Goal: Task Accomplishment & Management: Manage account settings

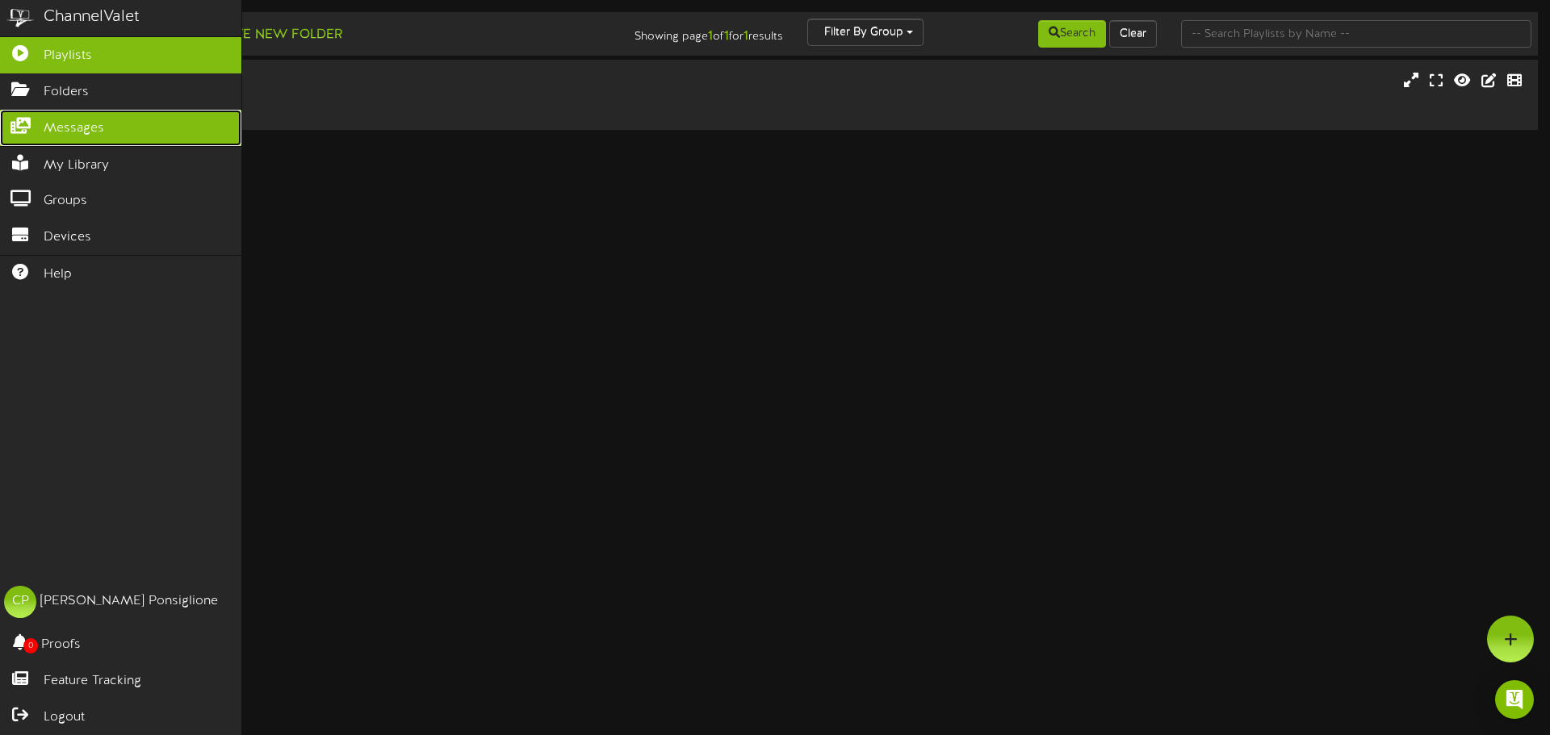
click at [71, 136] on link "Messages" at bounding box center [120, 128] width 241 height 36
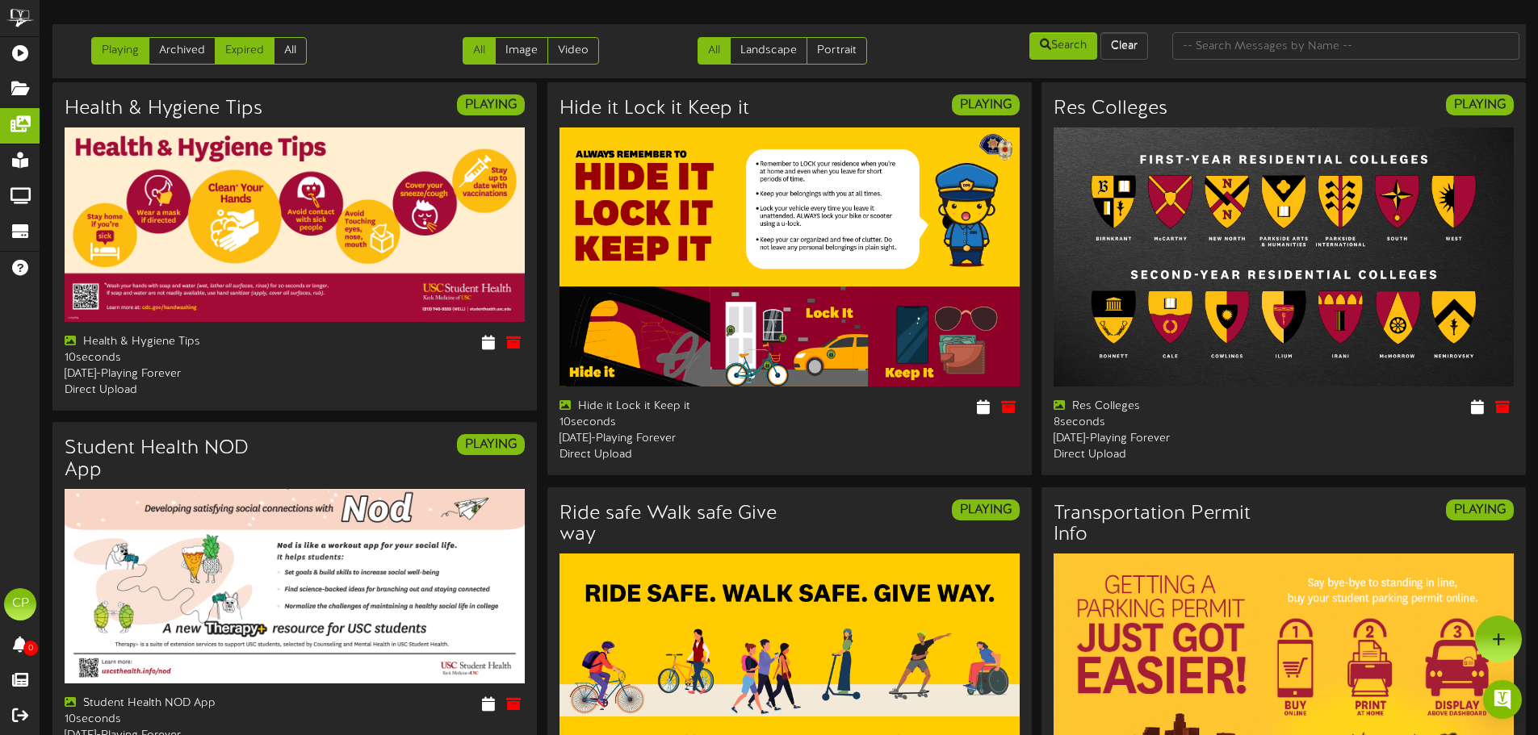
click at [247, 56] on link "Expired" at bounding box center [245, 50] width 60 height 27
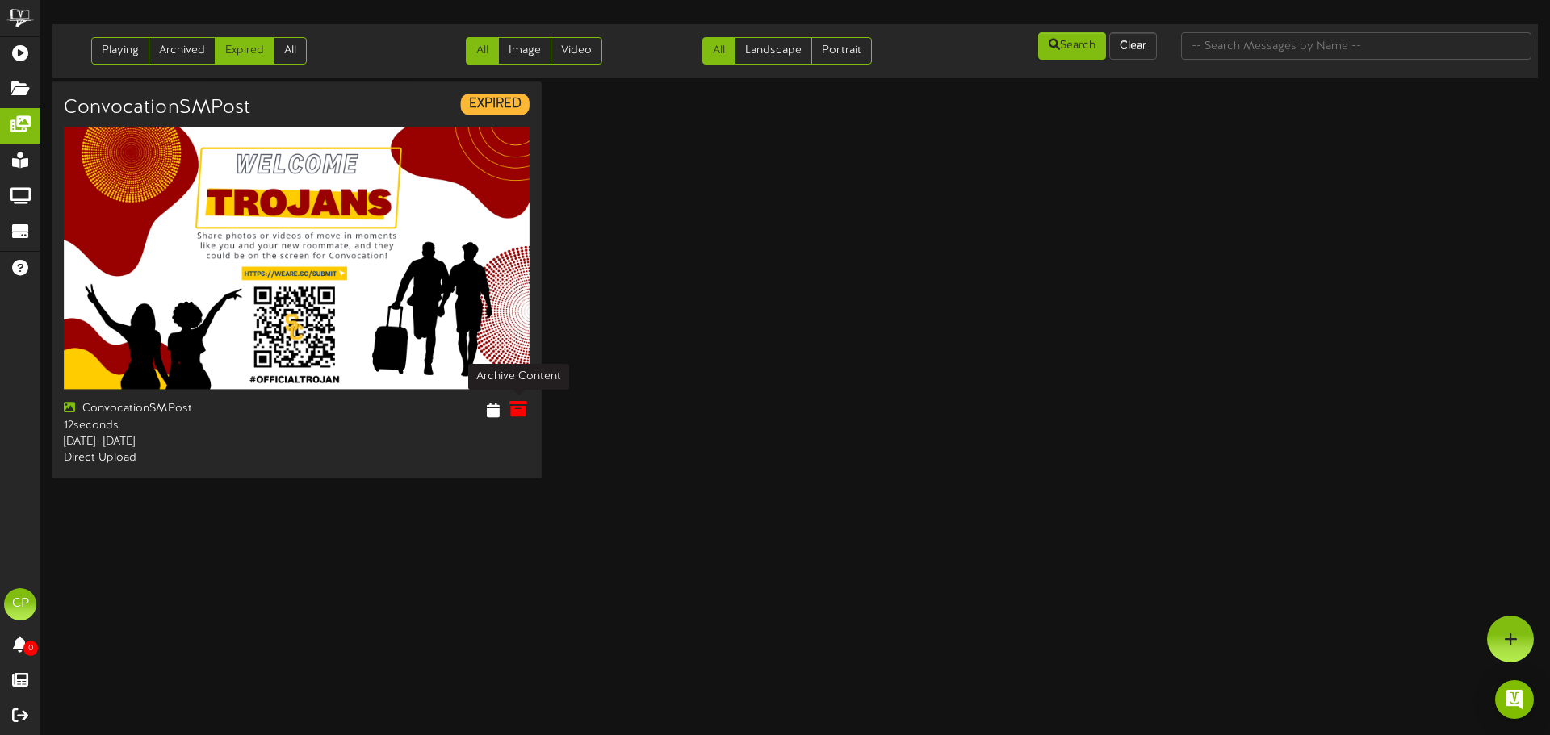
click at [514, 408] on icon at bounding box center [518, 409] width 18 height 18
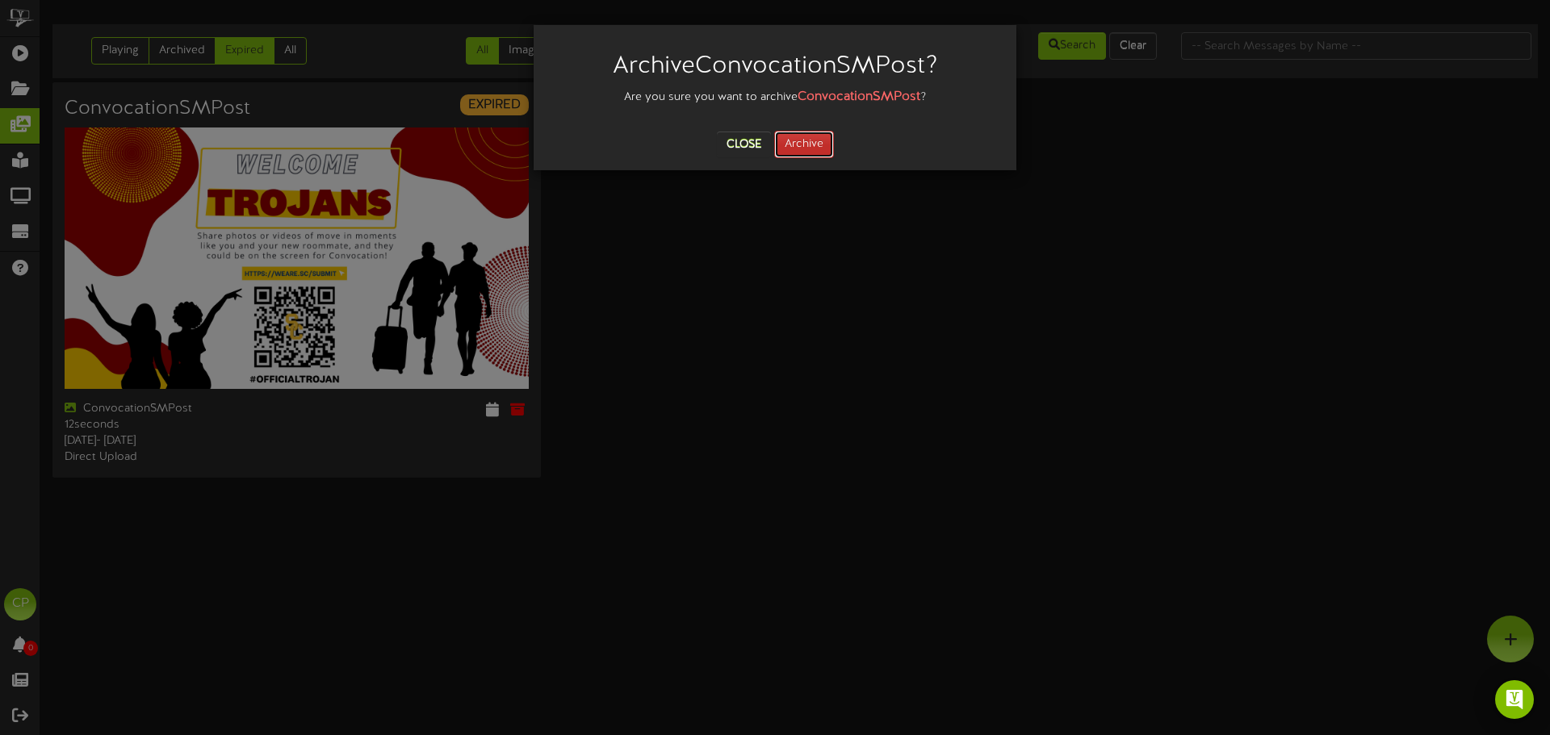
click at [801, 144] on button "Archive" at bounding box center [804, 144] width 60 height 27
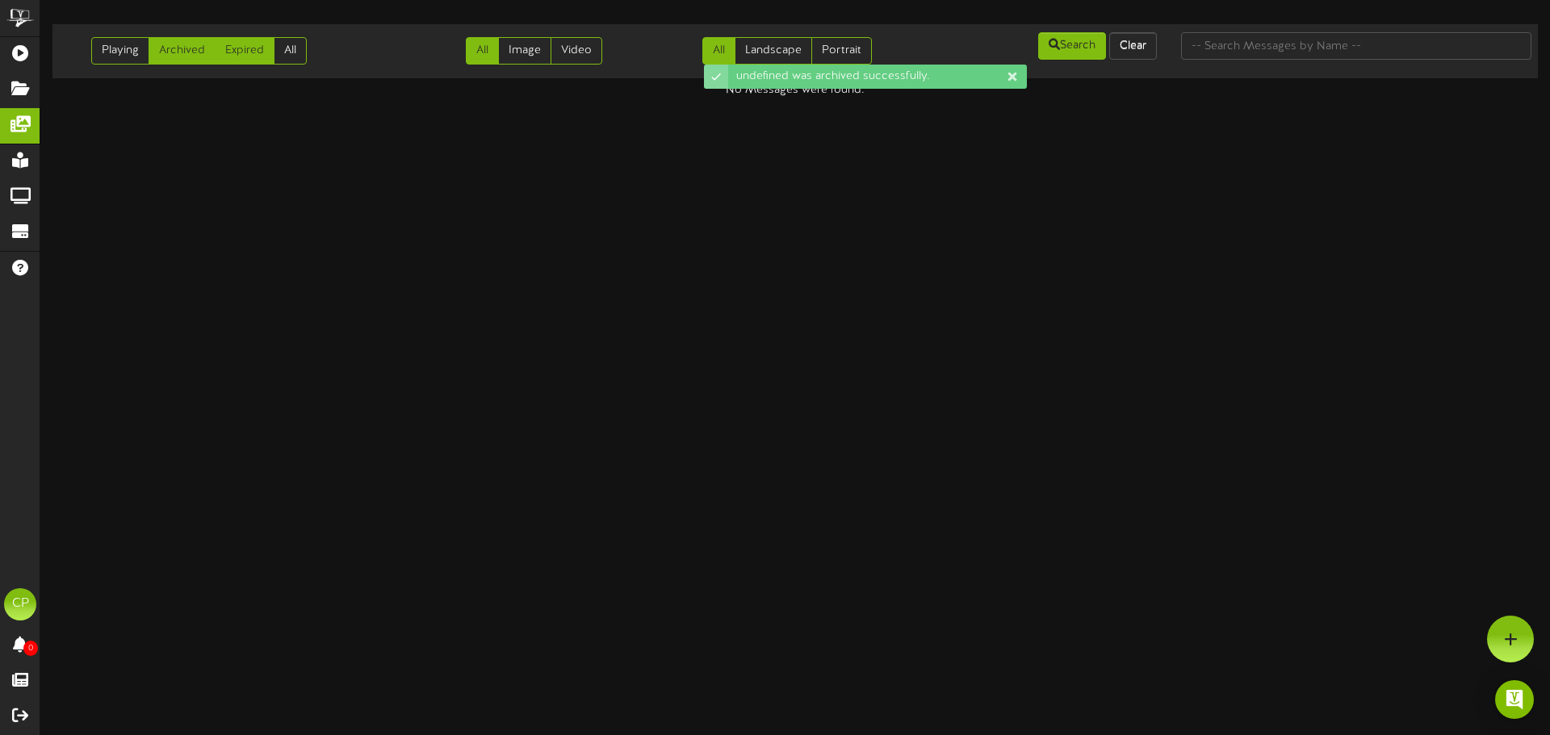
click at [165, 55] on link "Archived" at bounding box center [182, 50] width 67 height 27
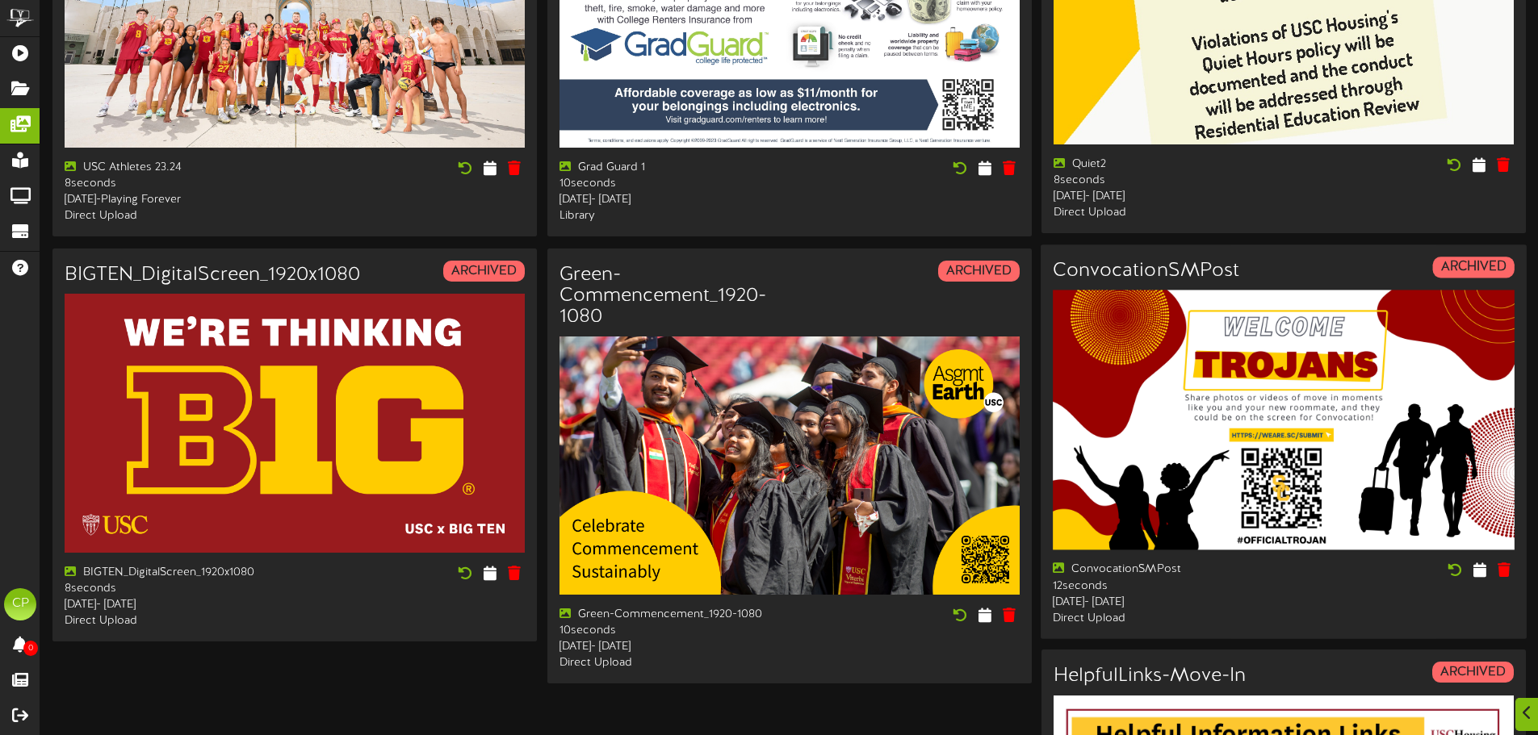
scroll to position [242, 0]
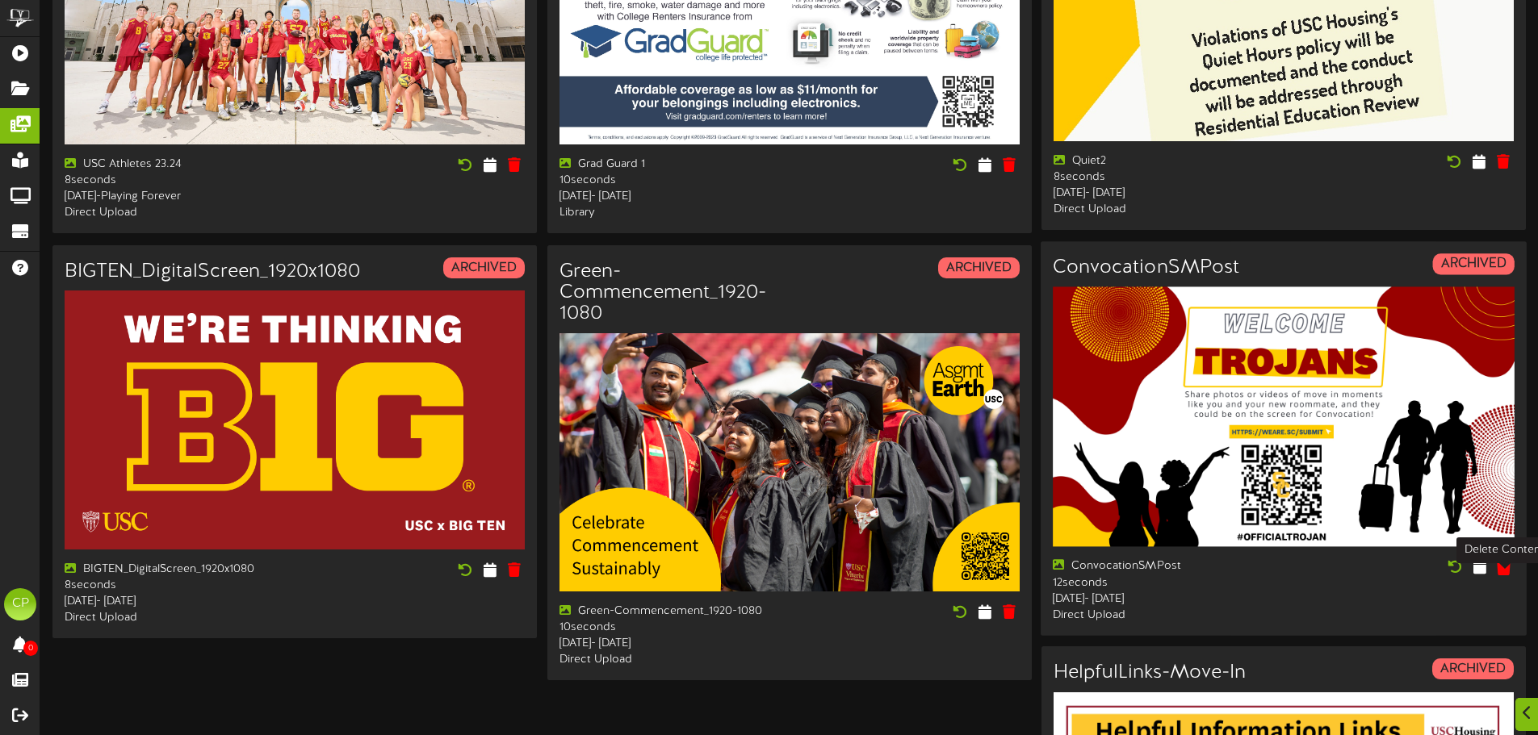
click at [1501, 575] on icon at bounding box center [1503, 567] width 15 height 18
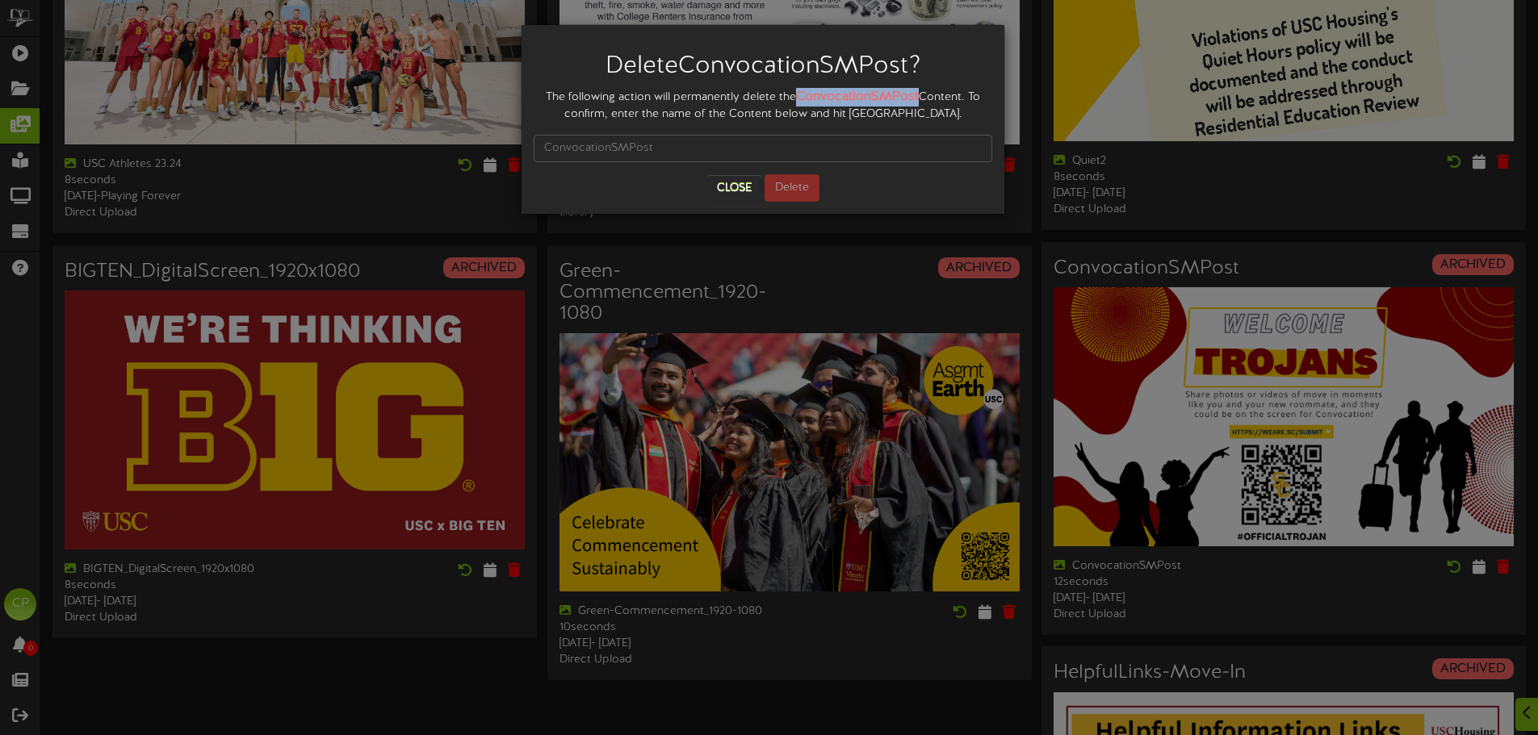
drag, startPoint x: 804, startPoint y: 93, endPoint x: 927, endPoint y: 94, distance: 122.7
click at [927, 94] on div "The following action will permanently delete the ConvocationSMPost Content. To …" at bounding box center [762, 105] width 458 height 35
copy strong "ConvocationSMPost"
click at [611, 149] on input "text" at bounding box center [762, 148] width 458 height 27
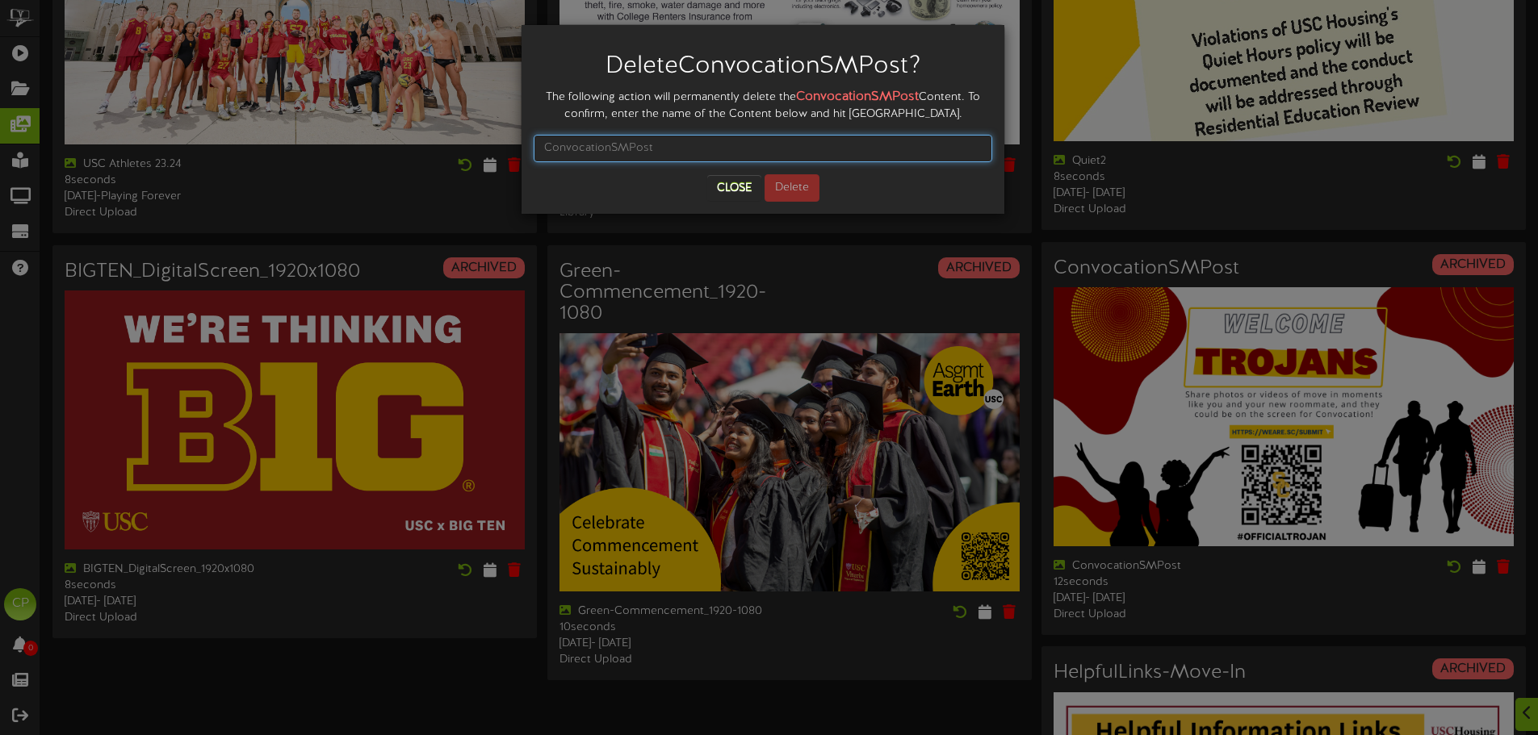
paste input "ConvocationSMPost"
type input "ConvocationSMPost"
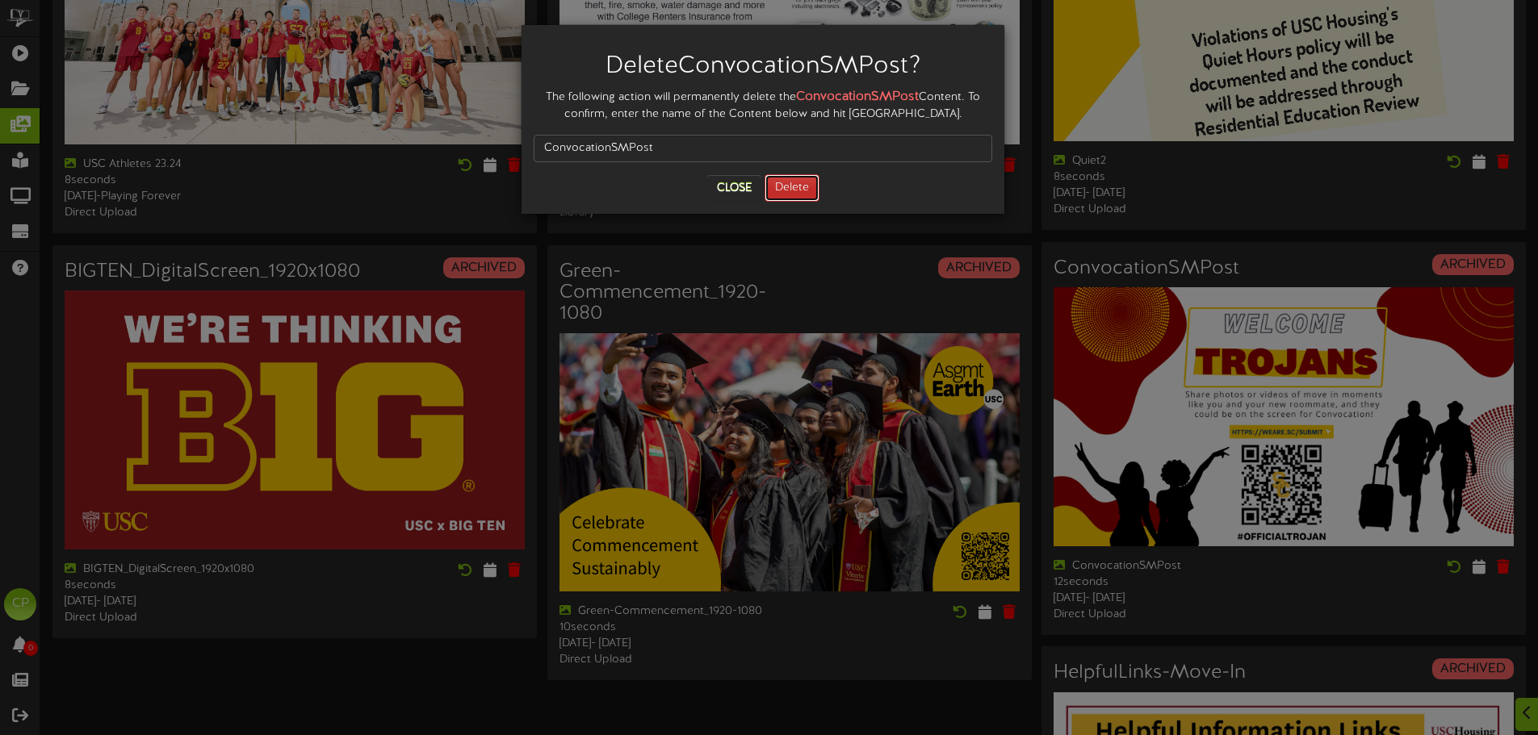
click at [802, 190] on button "Delete" at bounding box center [791, 187] width 55 height 27
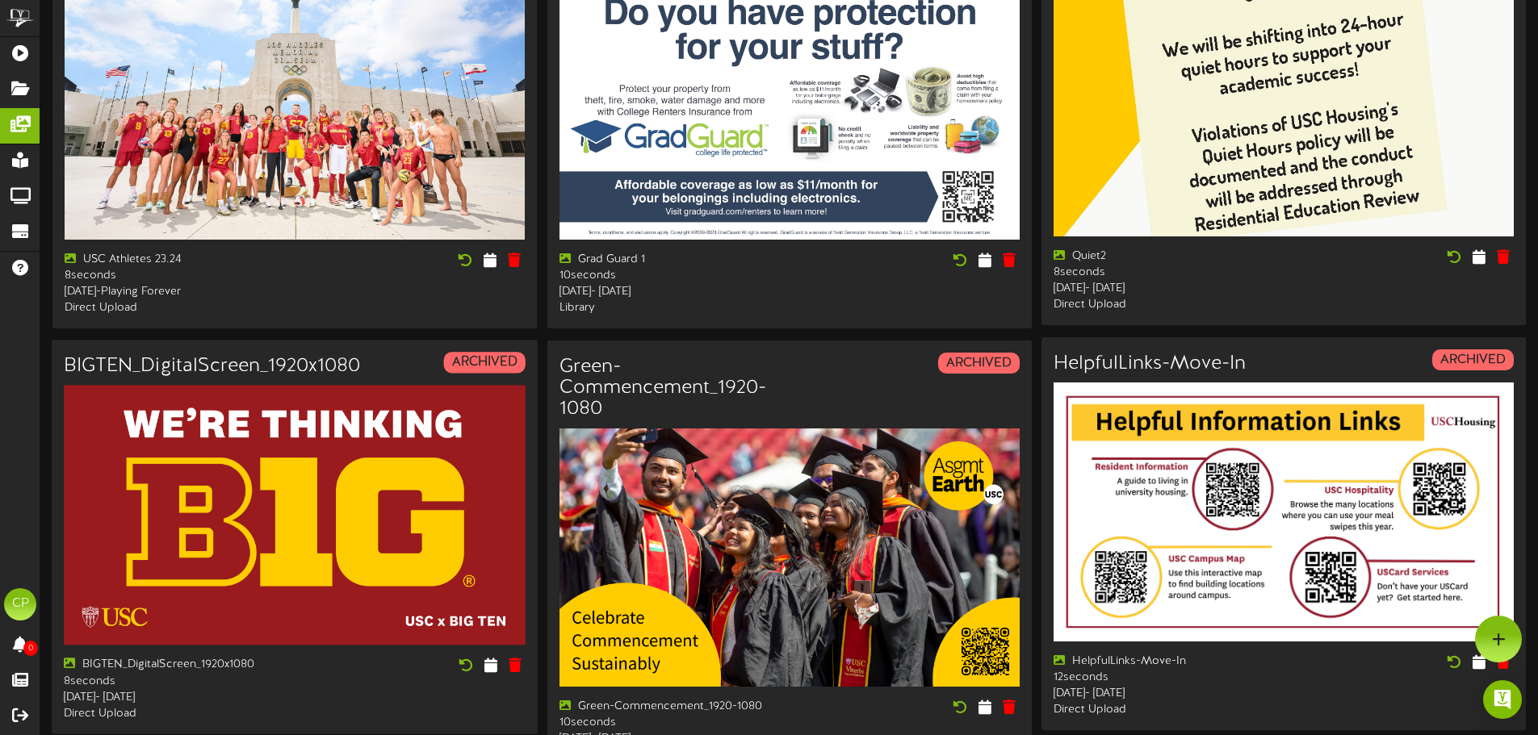
scroll to position [0, 0]
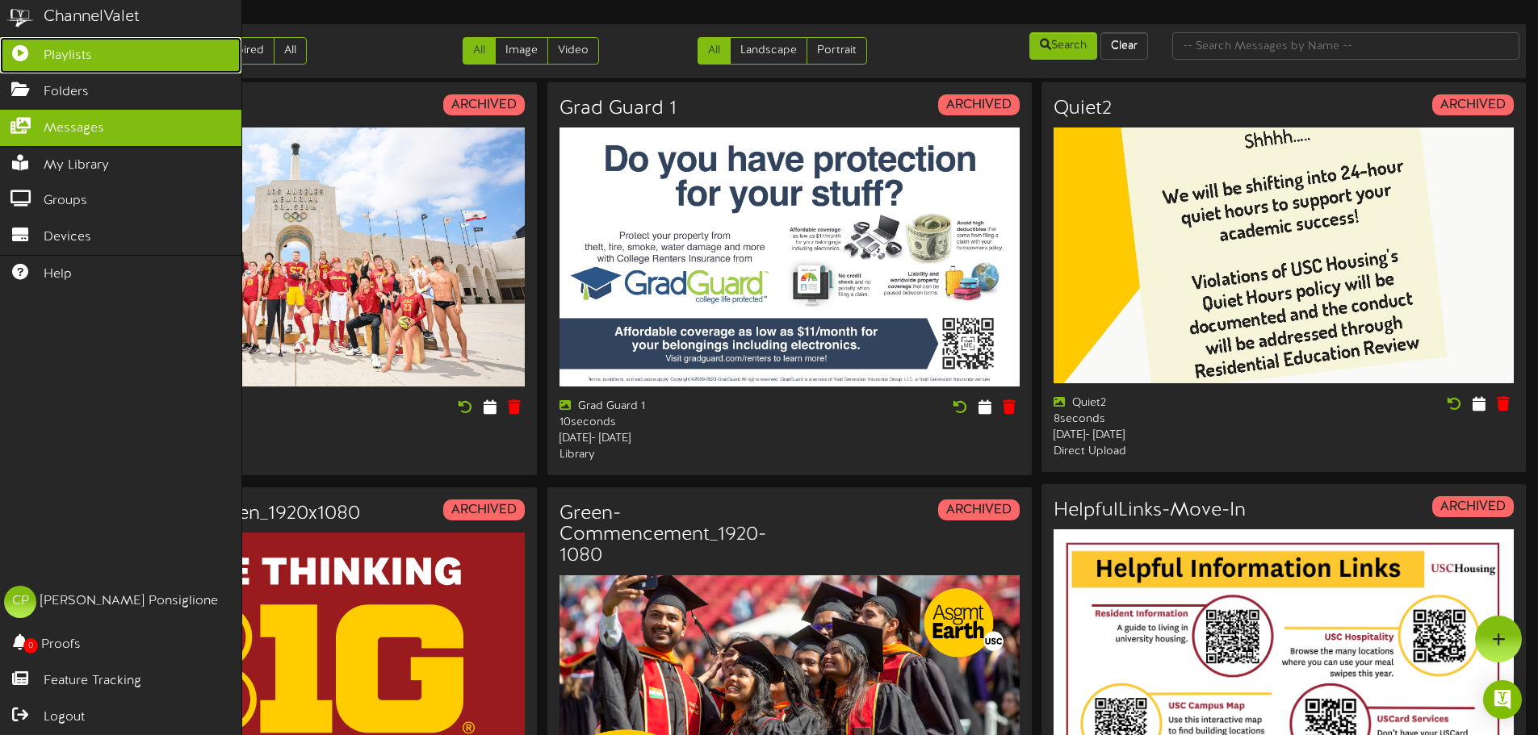
click at [67, 56] on span "Playlists" at bounding box center [68, 56] width 48 height 19
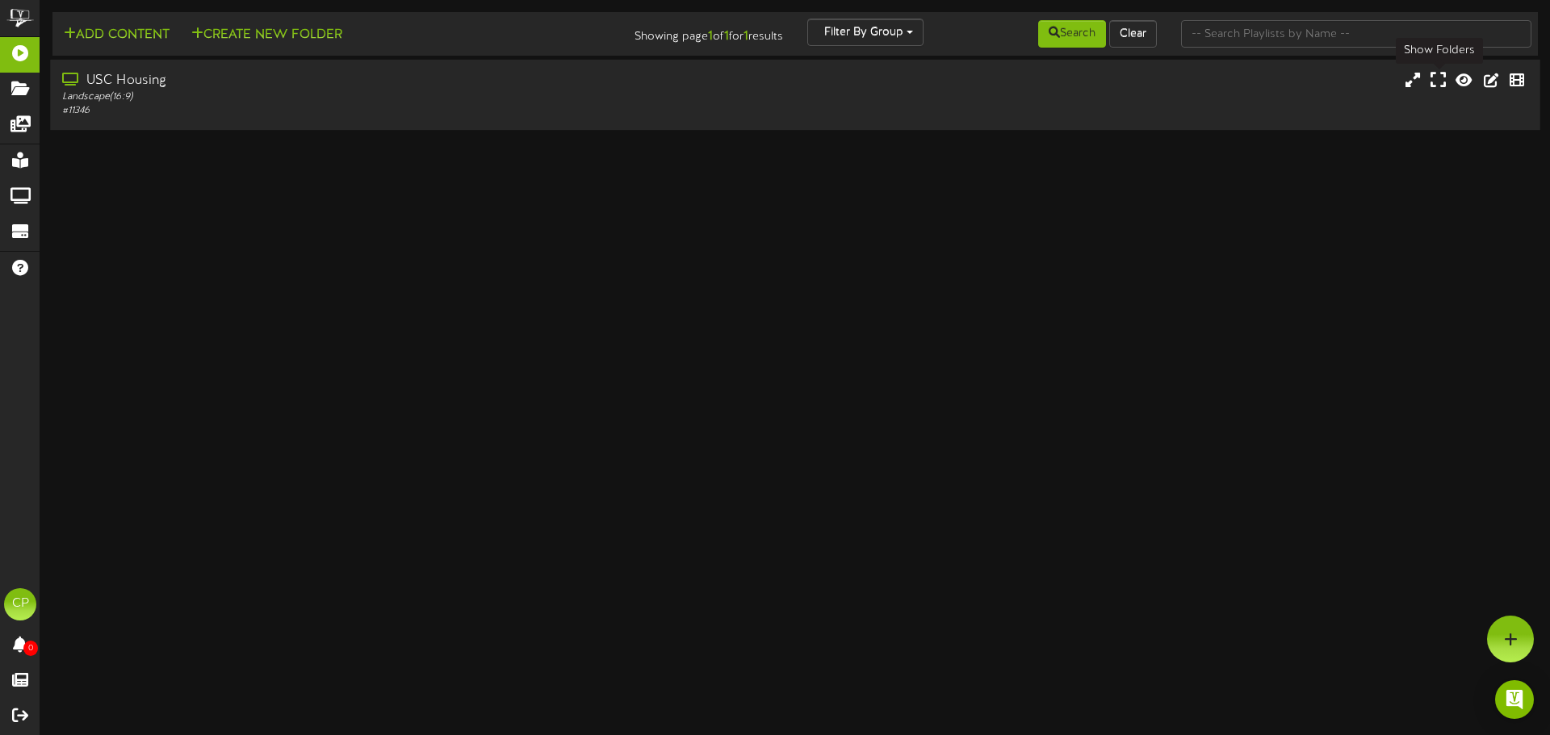
click at [1443, 85] on icon at bounding box center [1437, 80] width 15 height 18
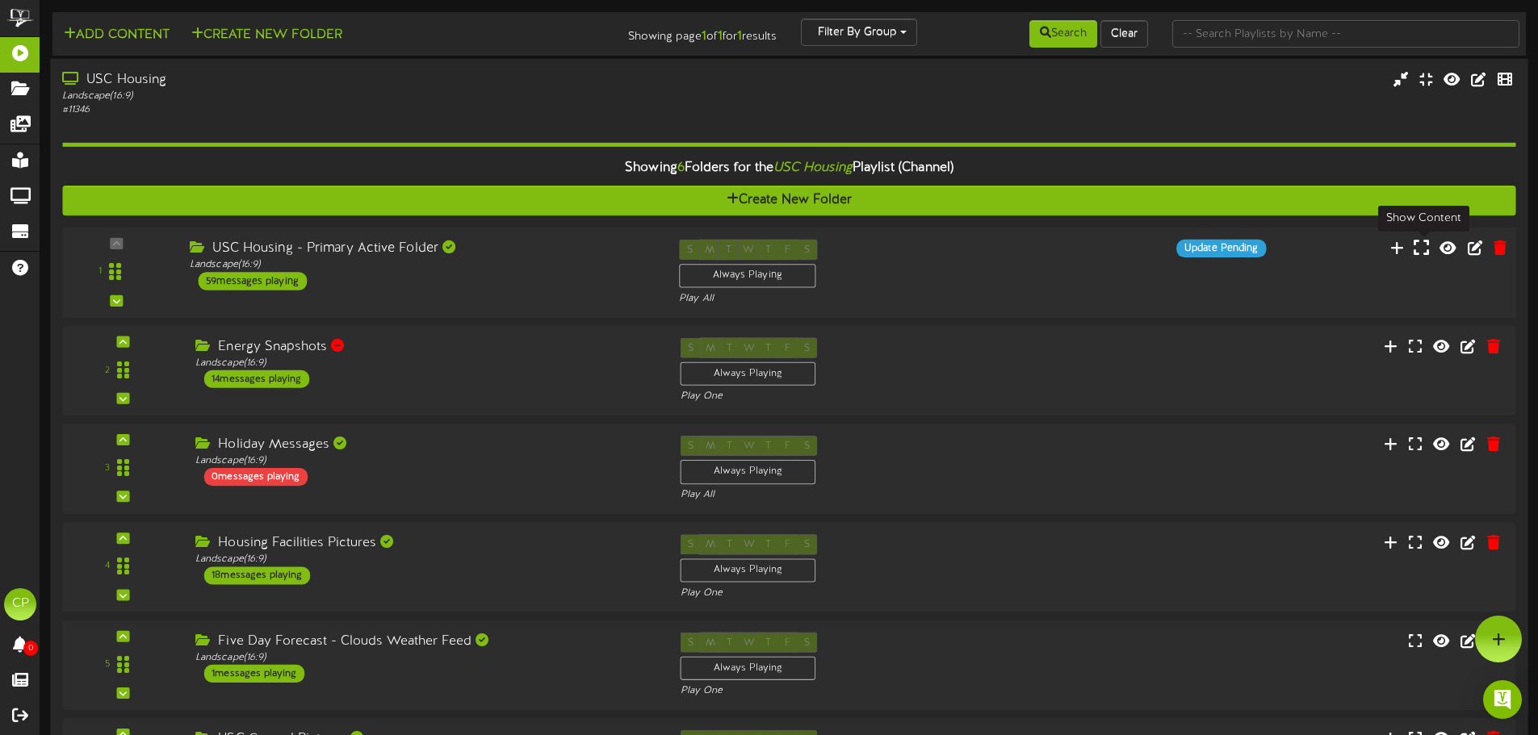
click at [1424, 250] on icon at bounding box center [1420, 247] width 15 height 18
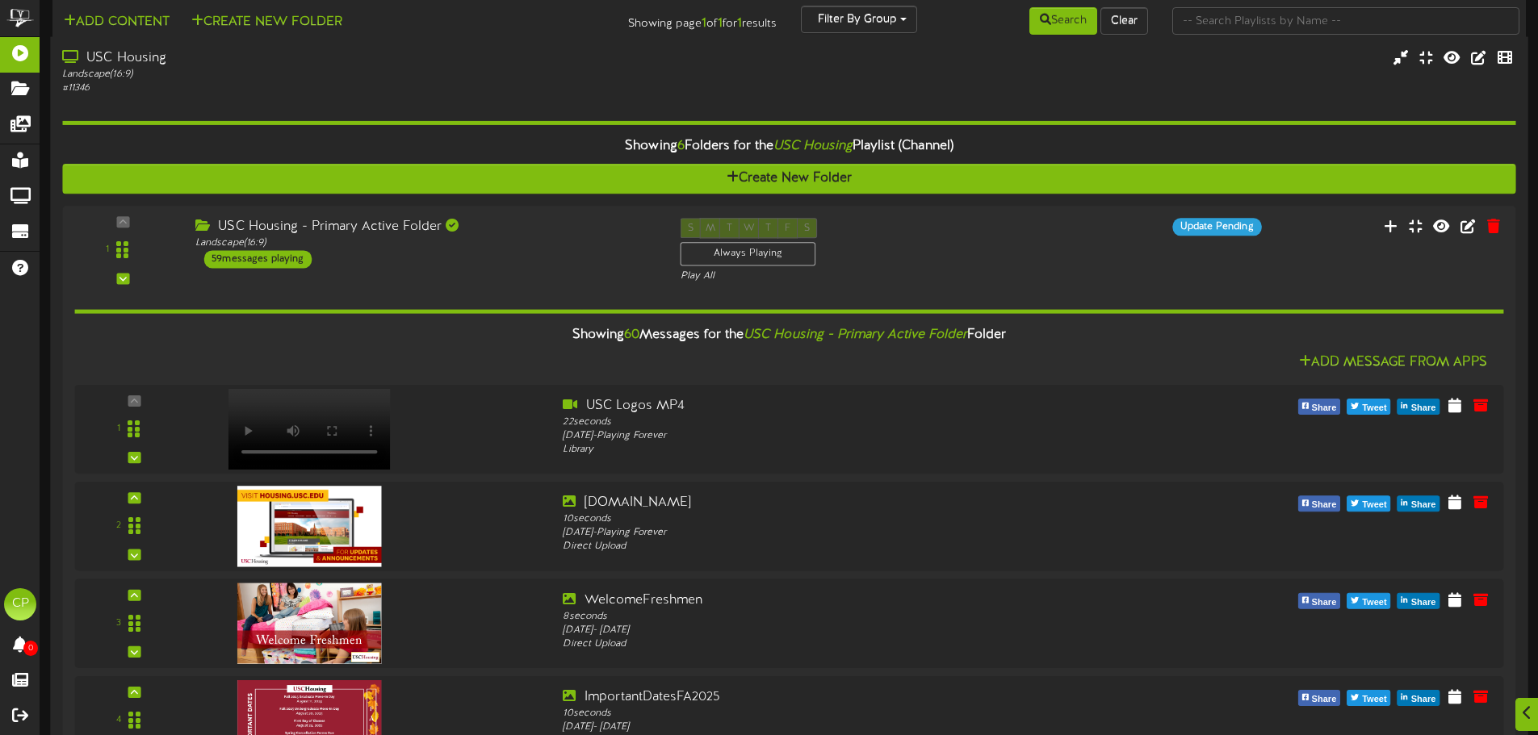
scroll to position [6008, 0]
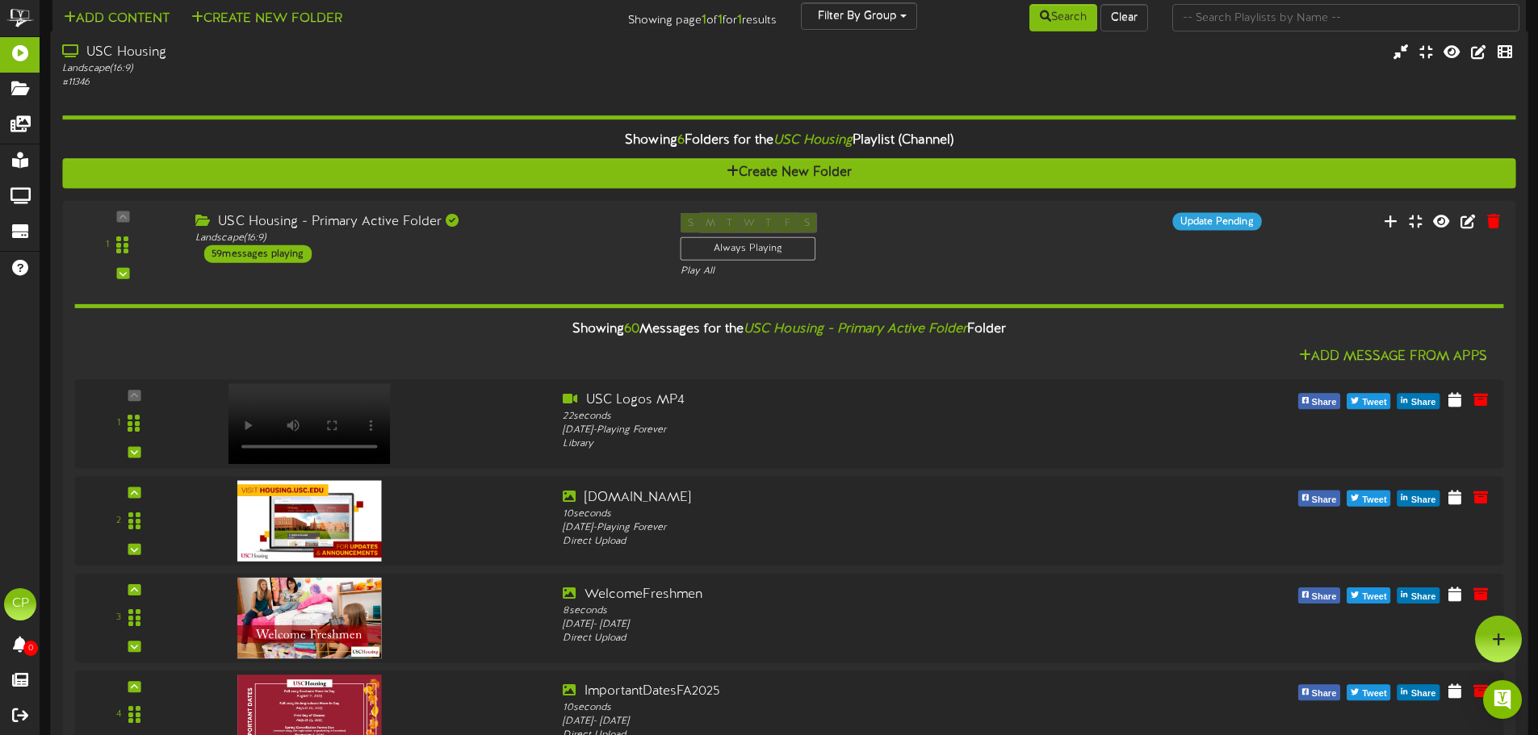
scroll to position [5844, 0]
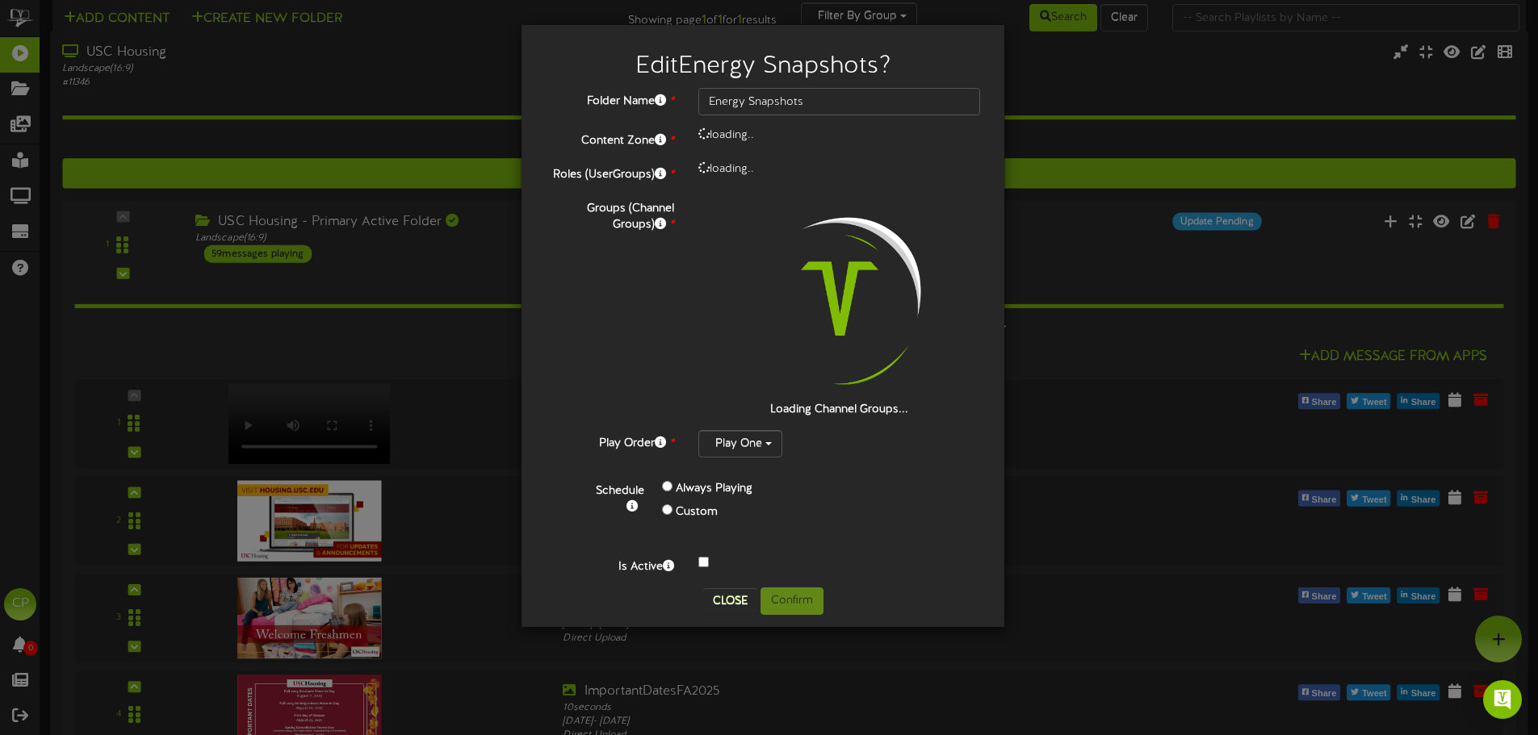
scroll to position [0, 0]
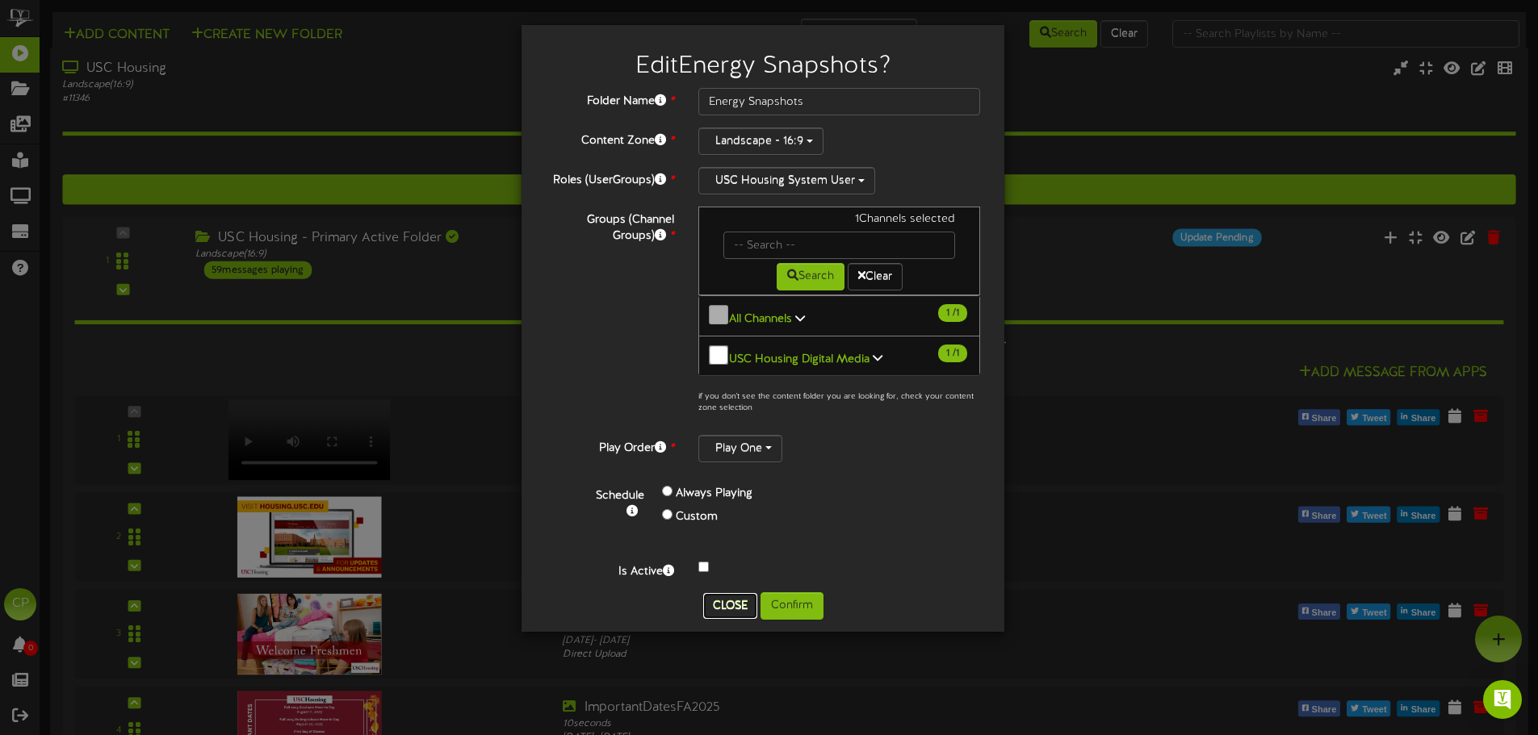
click at [737, 593] on button "Close" at bounding box center [730, 606] width 54 height 26
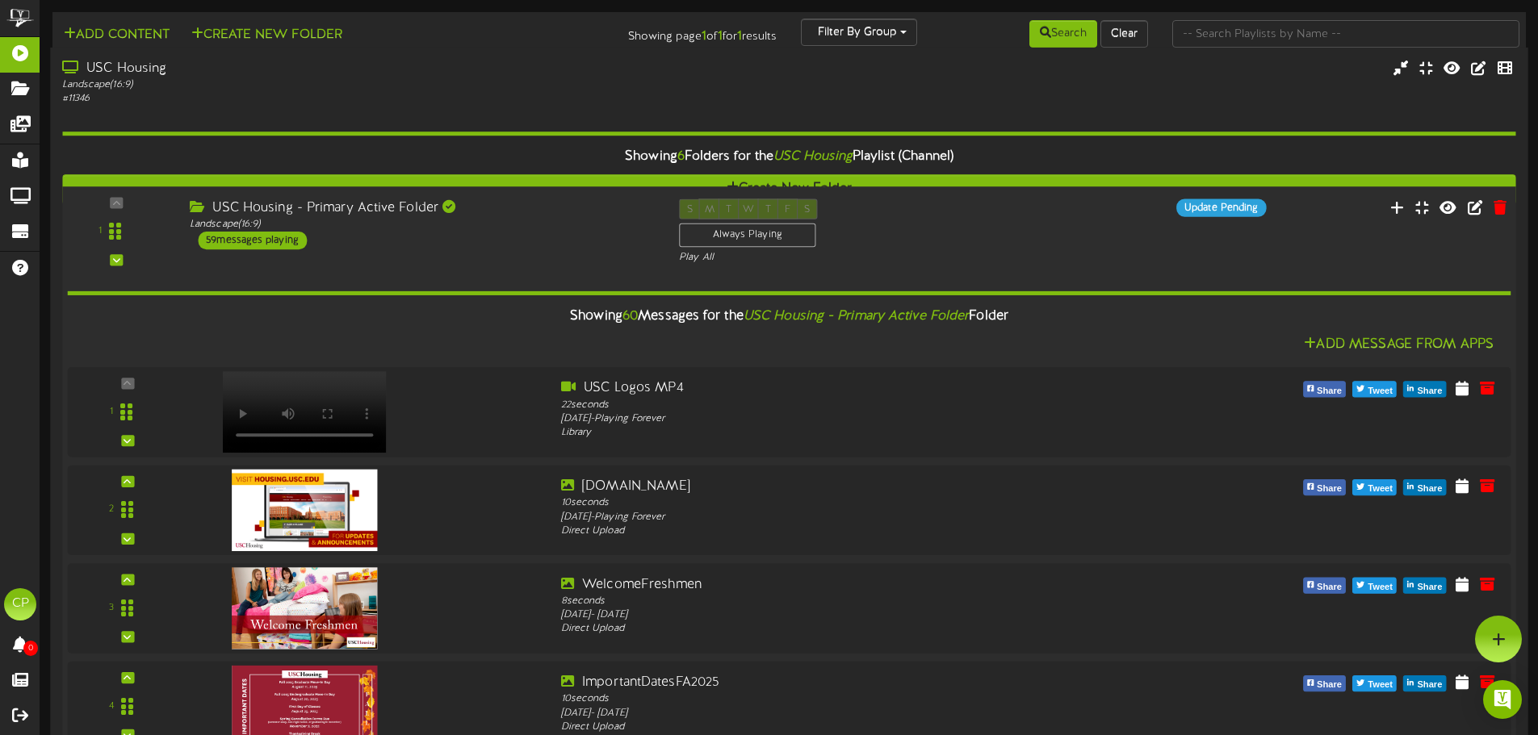
scroll to position [5441, 0]
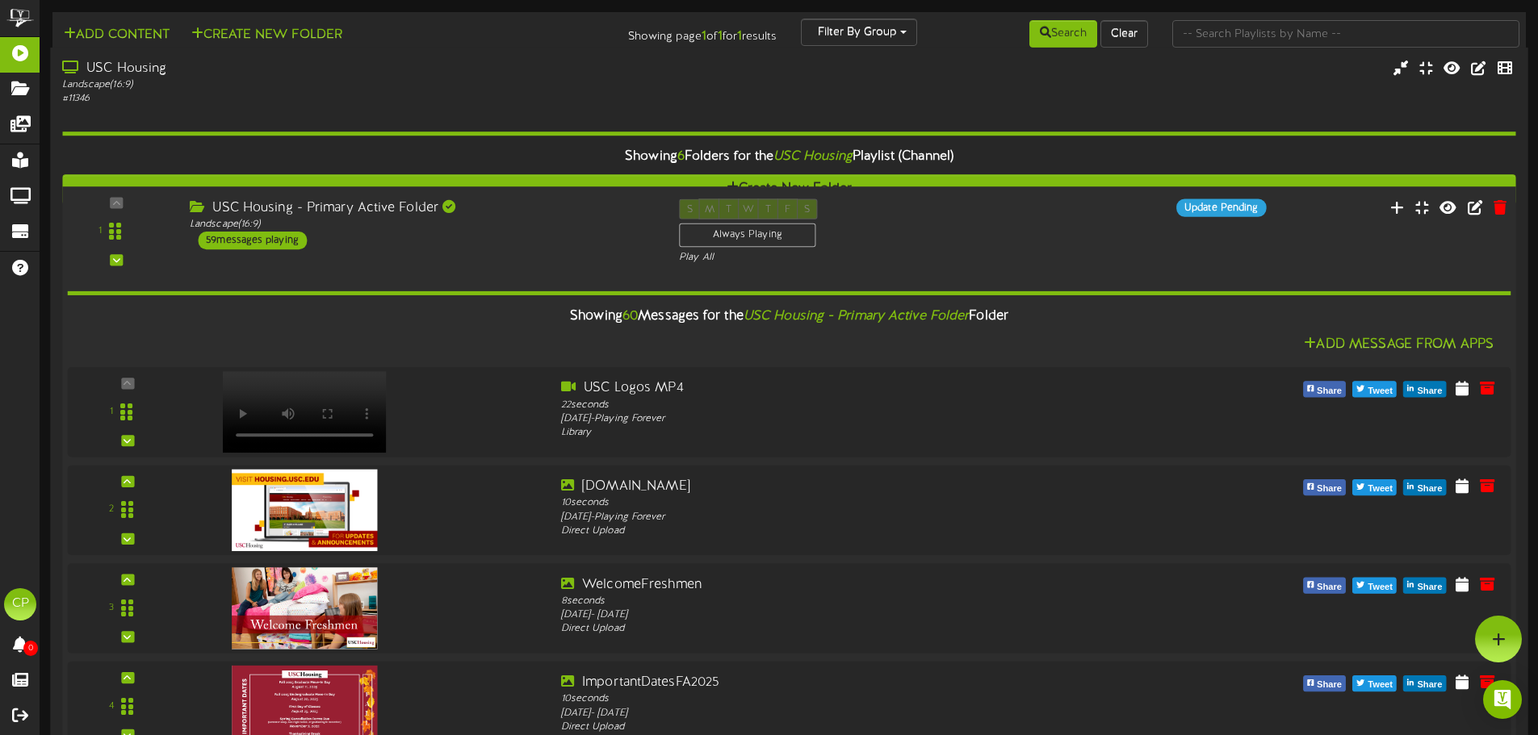
scroll to position [4876, 0]
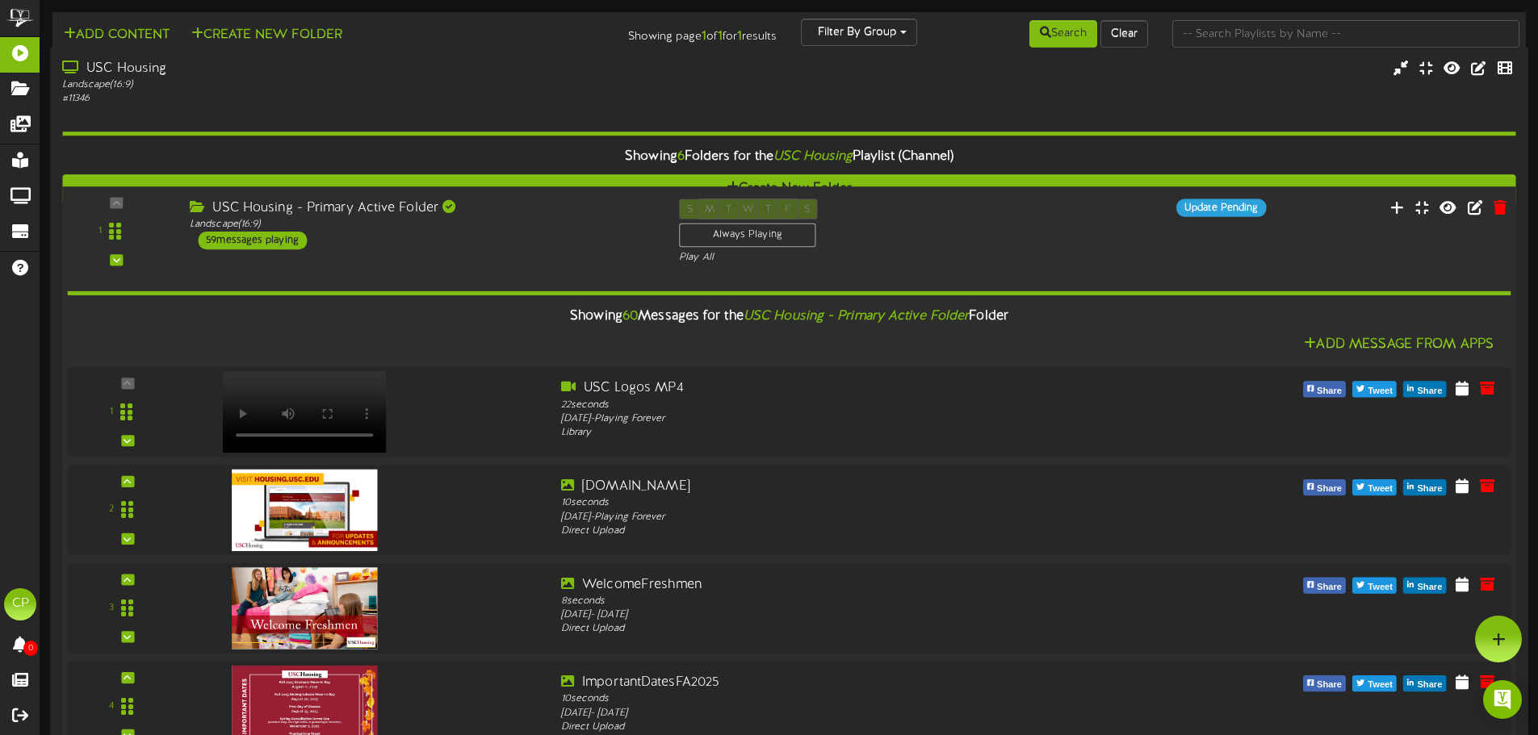
scroll to position [3988, 0]
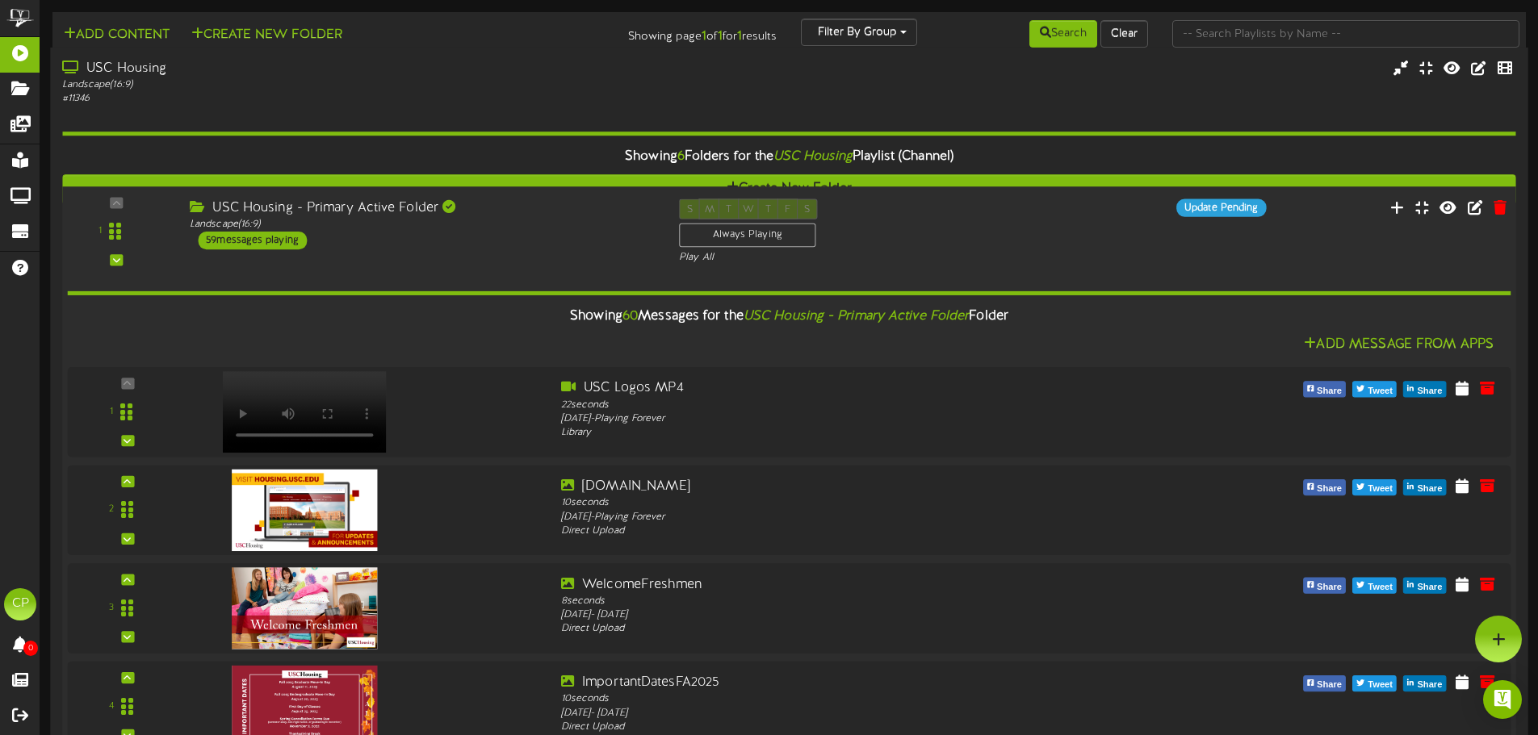
scroll to position [3504, 0]
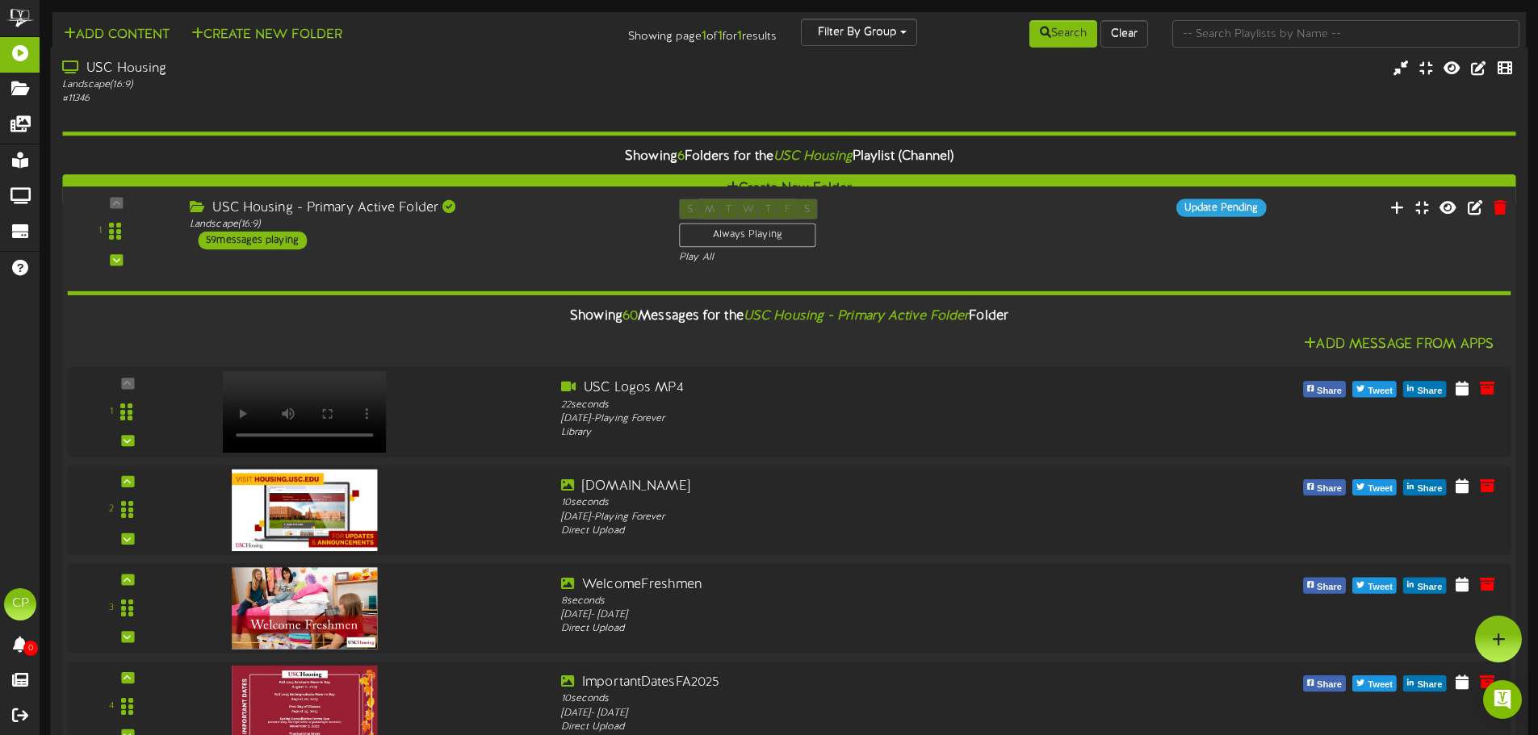
scroll to position [2858, 0]
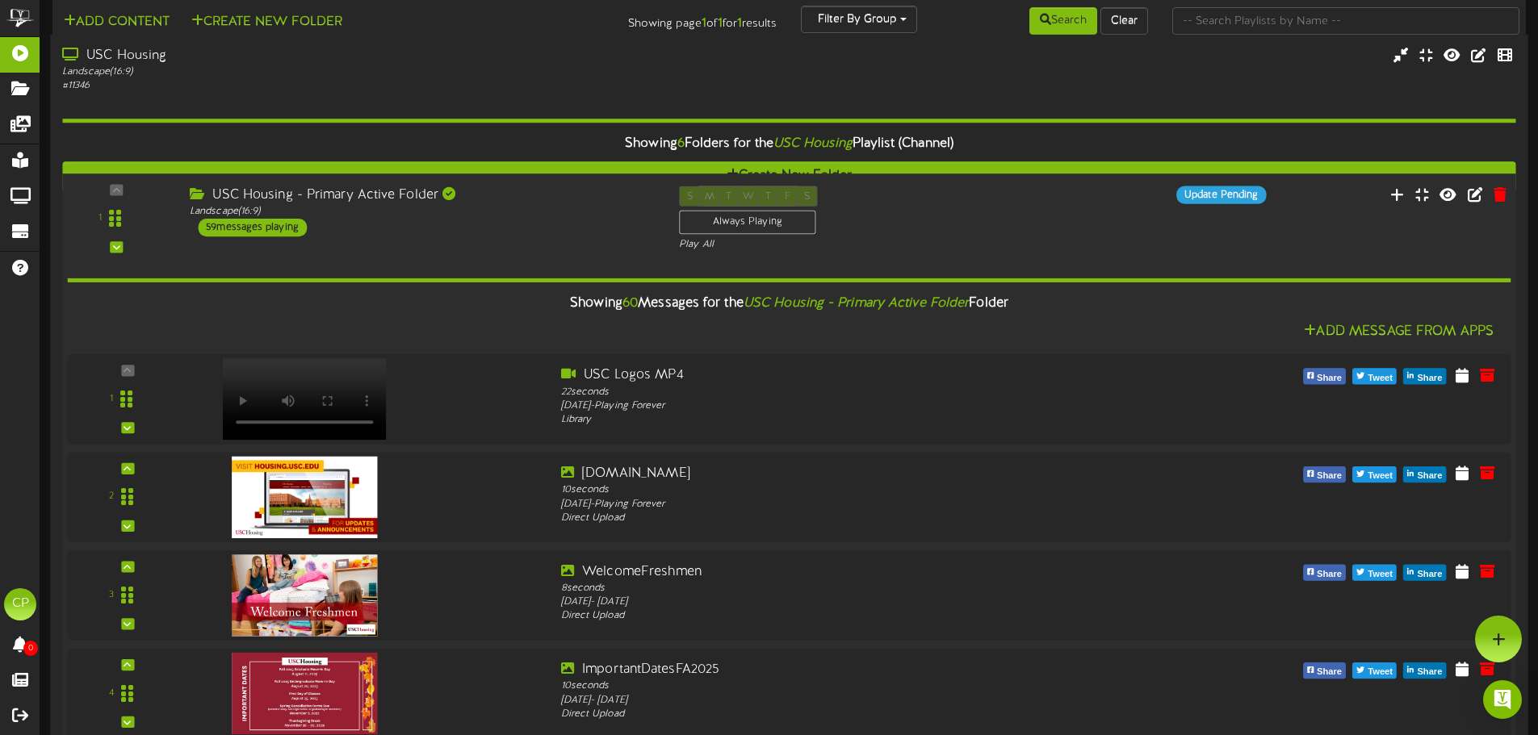
scroll to position [8, 0]
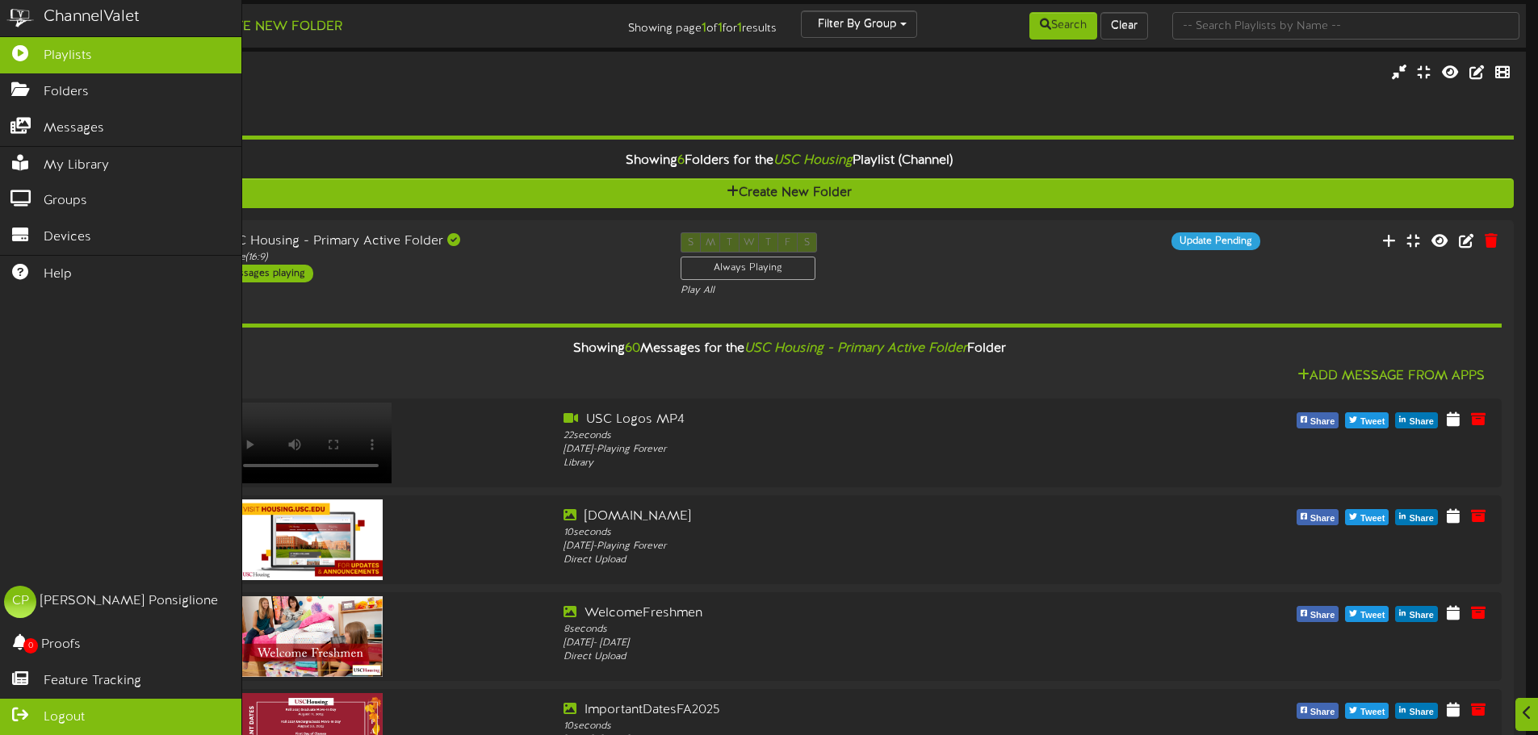
scroll to position [0, 0]
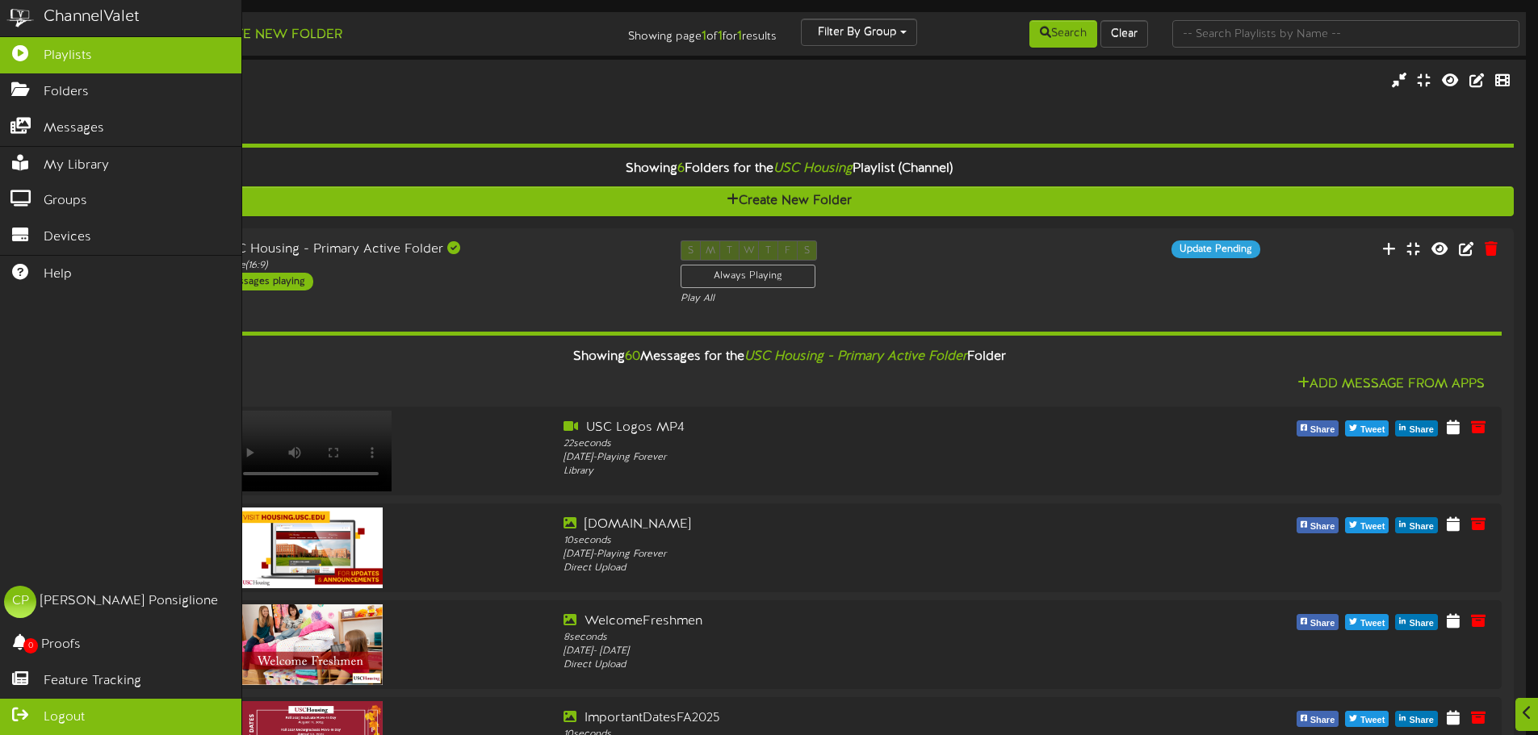
drag, startPoint x: 48, startPoint y: 713, endPoint x: 61, endPoint y: 710, distance: 13.9
click at [48, 713] on span "Logout" at bounding box center [64, 718] width 41 height 19
